Goal: Task Accomplishment & Management: Manage account settings

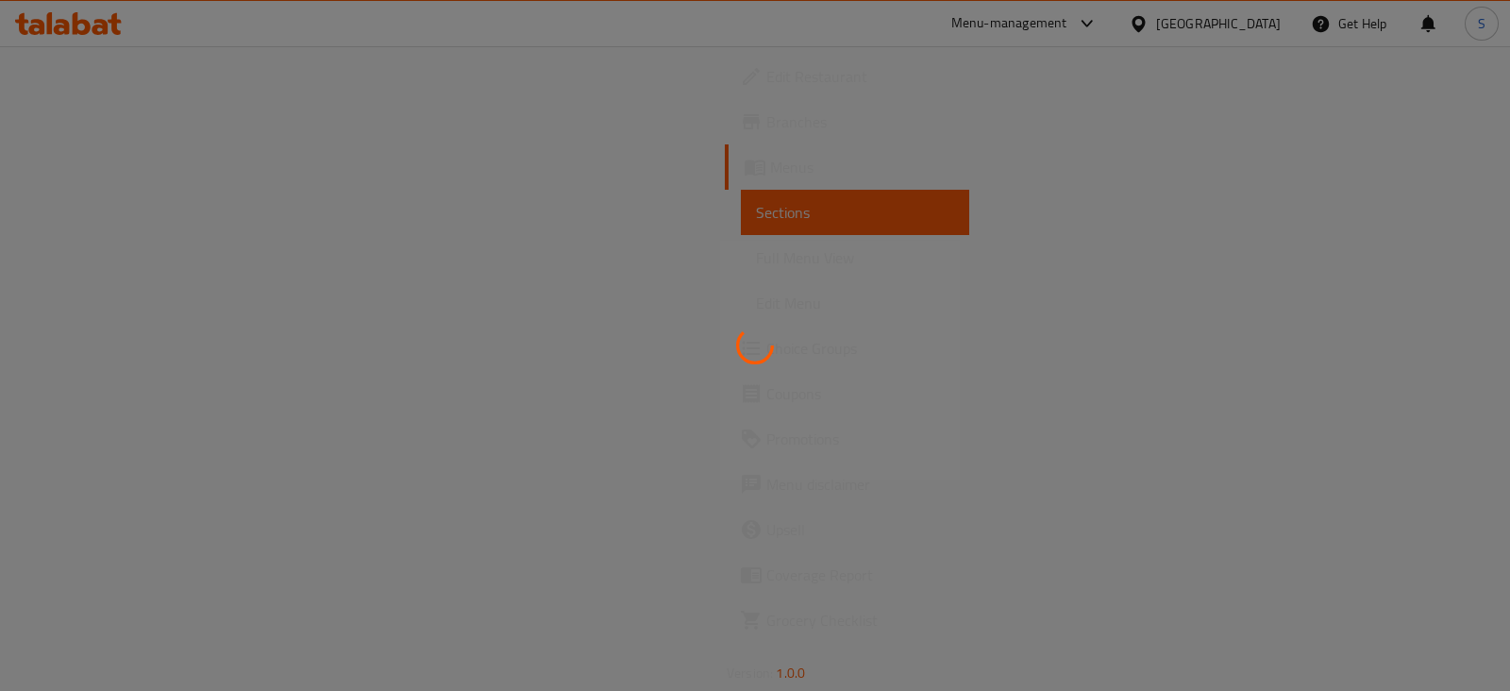
click at [1114, 13] on div at bounding box center [755, 345] width 1510 height 691
click at [1124, 32] on div at bounding box center [755, 345] width 1510 height 691
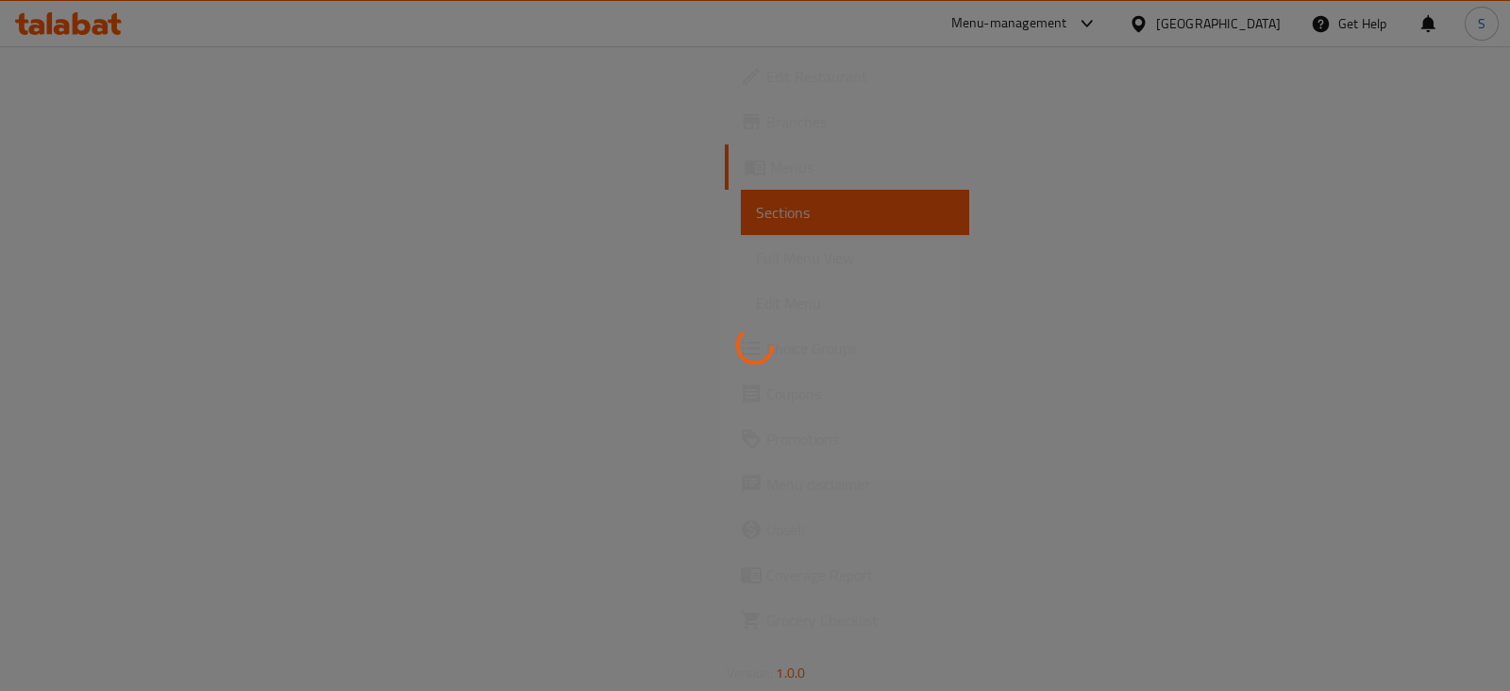
click at [1124, 32] on div at bounding box center [755, 345] width 1510 height 691
click at [30, 240] on div at bounding box center [755, 345] width 1510 height 691
click at [1096, 9] on div at bounding box center [755, 345] width 1510 height 691
